Goal: Task Accomplishment & Management: Use online tool/utility

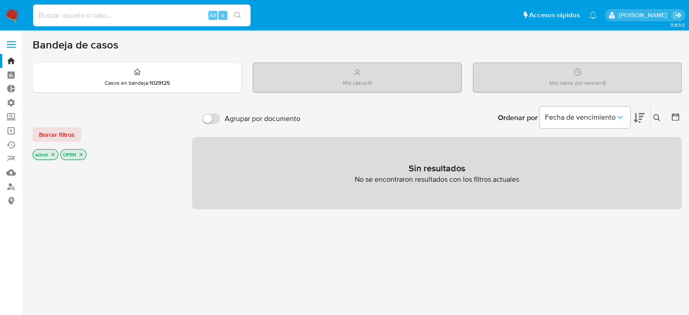
click at [137, 19] on input at bounding box center [141, 16] width 217 height 12
paste input "2xj9NDhbBTDhHptJtRGglyYV"
type input "2xj9NDhbBTDhHptJtRGglyYV"
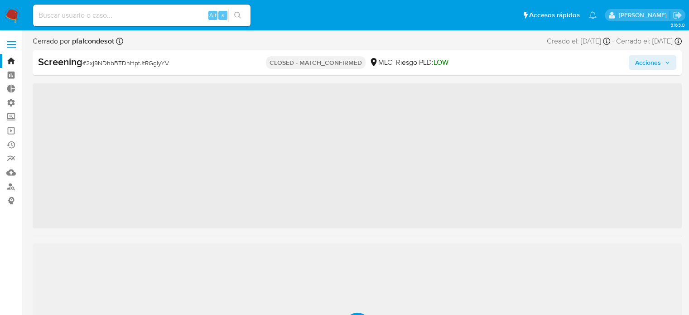
scroll to position [447, 0]
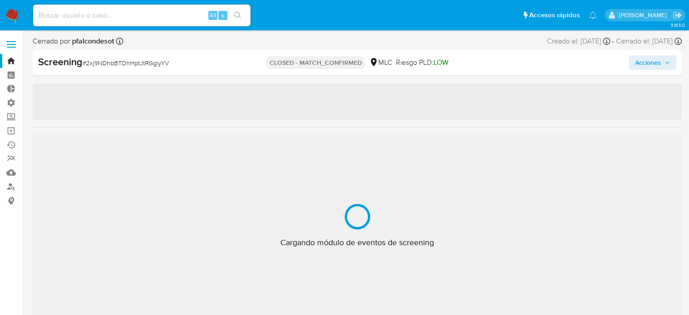
select select "10"
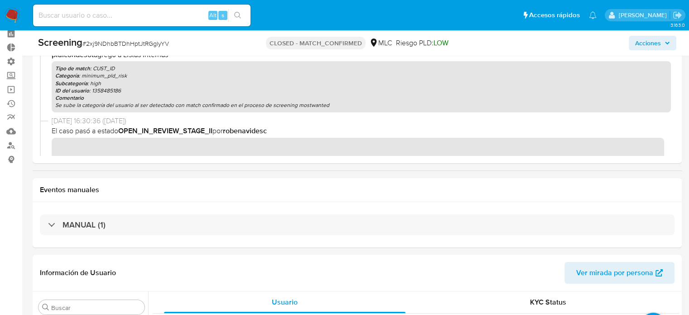
scroll to position [91, 0]
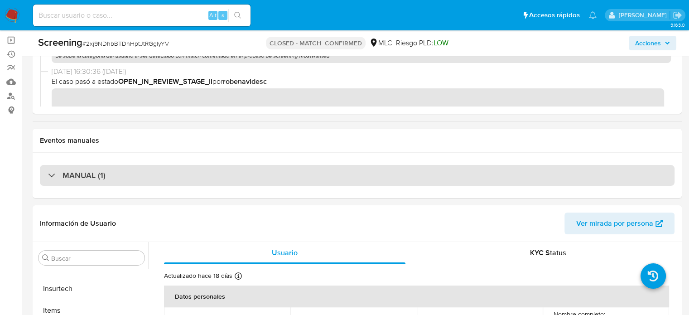
click at [60, 178] on div "MANUAL (1)" at bounding box center [77, 175] width 58 height 10
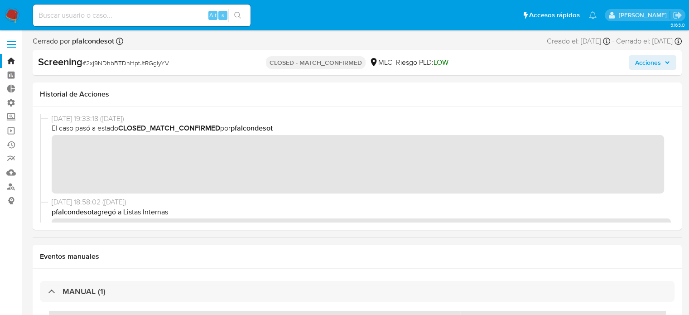
scroll to position [0, 0]
click at [142, 15] on input at bounding box center [141, 16] width 217 height 12
paste input "8lM7K9qqPczdokw7NAAF8Yyo"
type input "8lM7K9qqPczdokw7NAAF8Yyo"
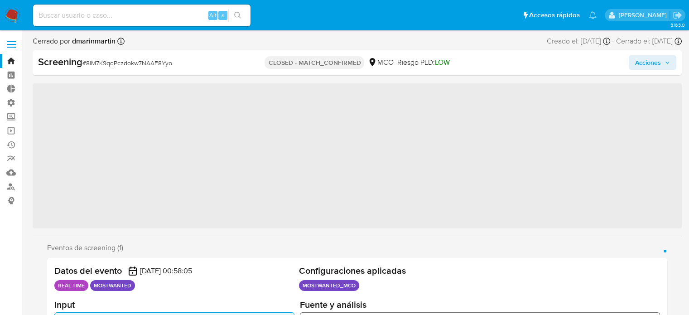
scroll to position [447, 0]
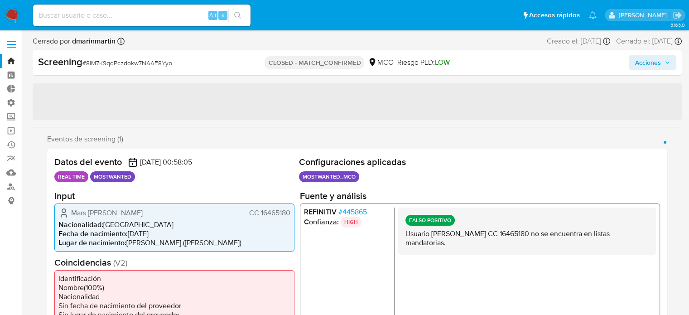
select select "10"
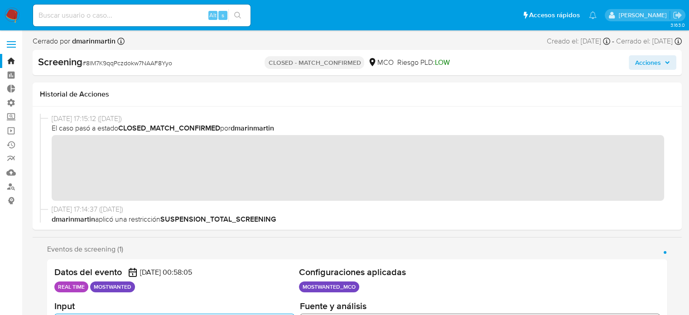
scroll to position [45, 0]
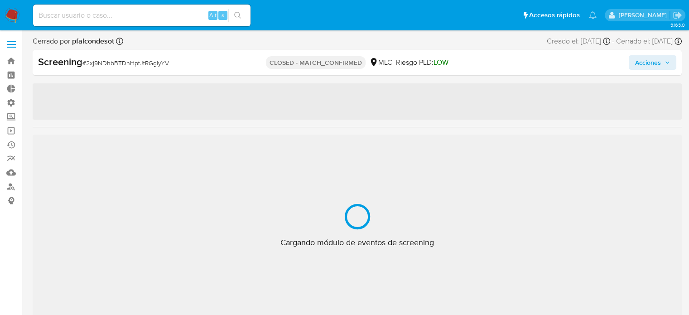
scroll to position [447, 0]
select select "10"
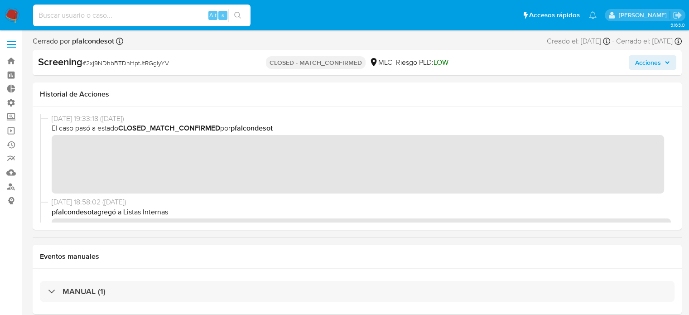
click at [125, 16] on input at bounding box center [141, 16] width 217 height 12
paste input "HPst2nnCkS1nqZvGOmvLnYvk"
type input "HPst2nnCkS1nqZvGOmvLnYvk"
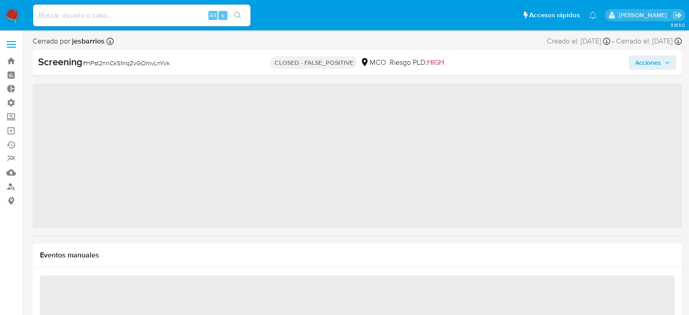
scroll to position [447, 0]
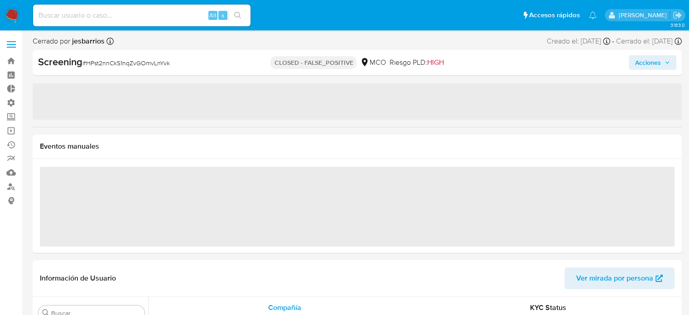
select select "10"
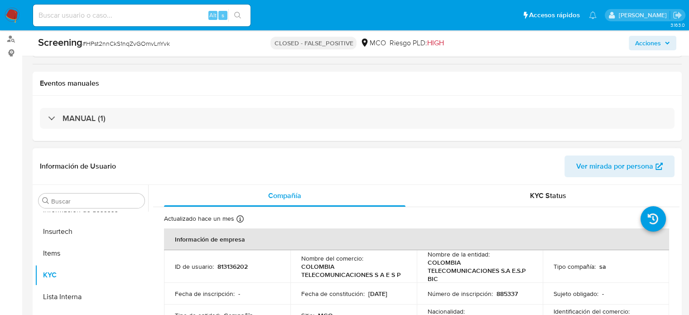
scroll to position [226, 0]
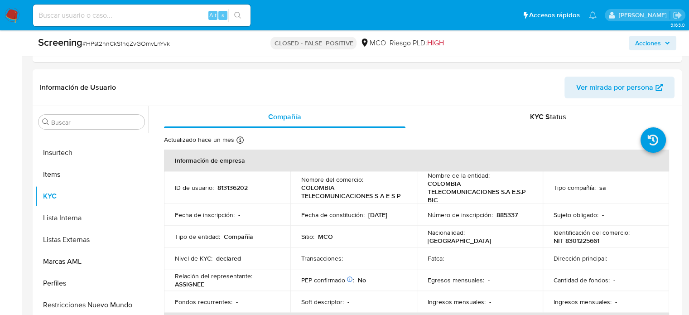
click at [131, 10] on input at bounding box center [141, 16] width 217 height 12
paste input "3ISawE3wFlHckxqSZkWIg4mL"
type input "3ISawE3wFlHckxqSZkWIg4mL"
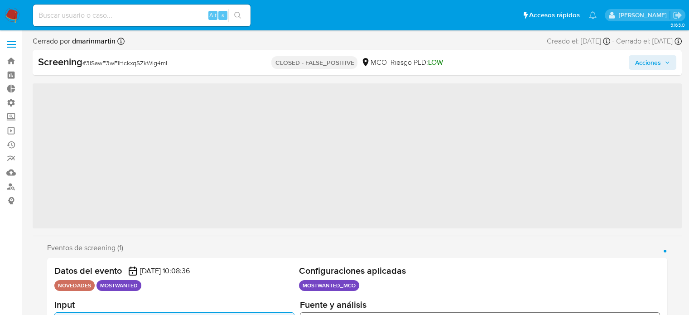
scroll to position [447, 0]
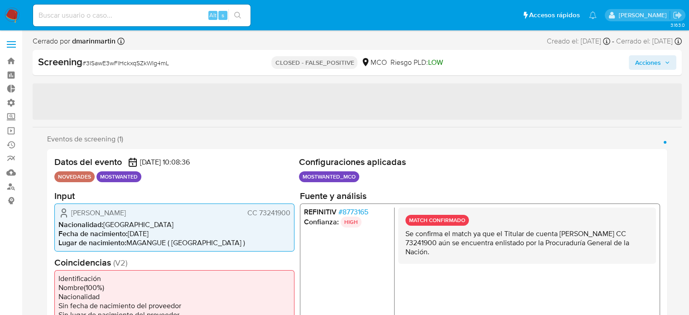
select select "10"
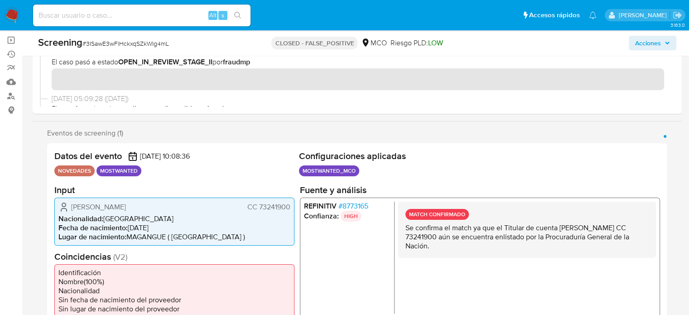
scroll to position [0, 0]
